Goal: Transaction & Acquisition: Subscribe to service/newsletter

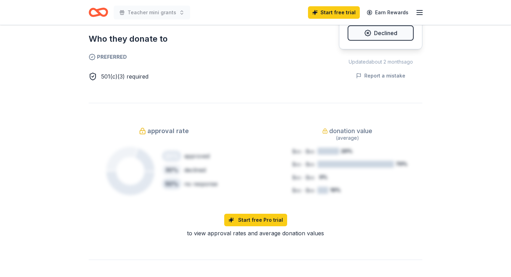
scroll to position [409, 0]
click at [337, 9] on link "Start free trial" at bounding box center [334, 12] width 52 height 13
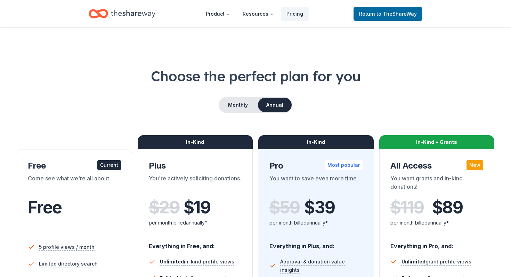
click at [337, 10] on nav "Product Resources Pricing Return to TheShareWay" at bounding box center [256, 14] width 334 height 16
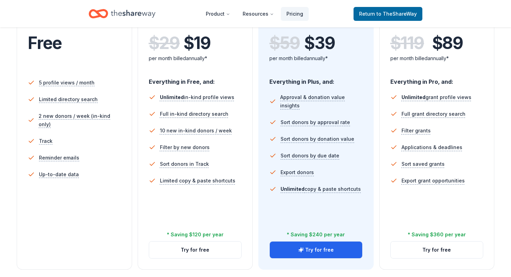
scroll to position [154, 0]
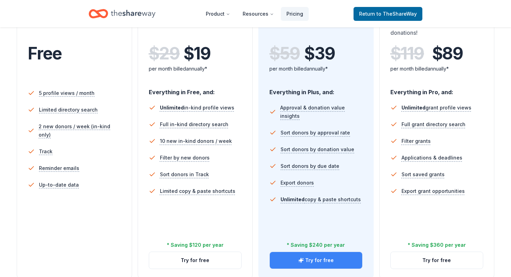
click at [311, 257] on button "Try for free" at bounding box center [316, 260] width 92 height 17
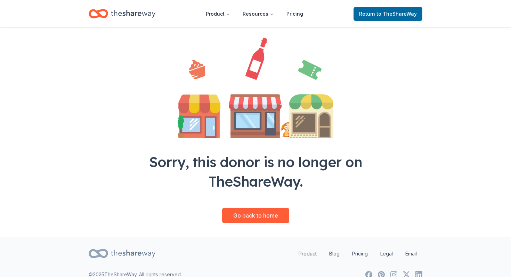
scroll to position [58, 0]
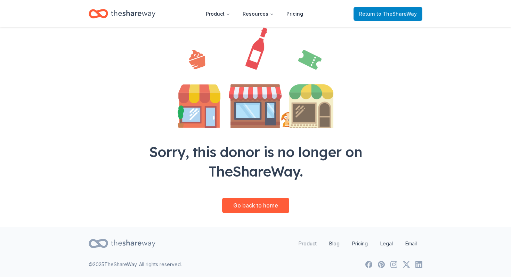
click at [396, 14] on span "to TheShareWay" at bounding box center [397, 14] width 40 height 6
